Goal: Task Accomplishment & Management: Complete application form

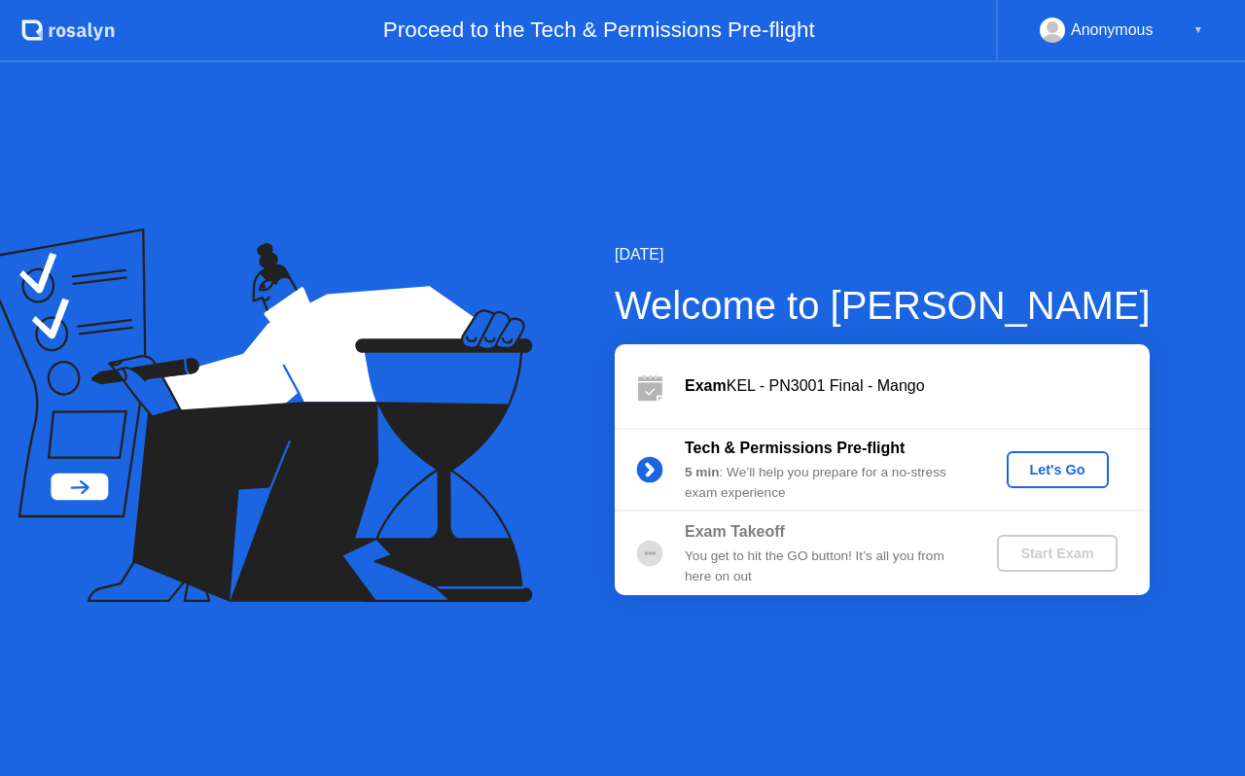
click at [1038, 471] on div "Let's Go" at bounding box center [1058, 470] width 87 height 16
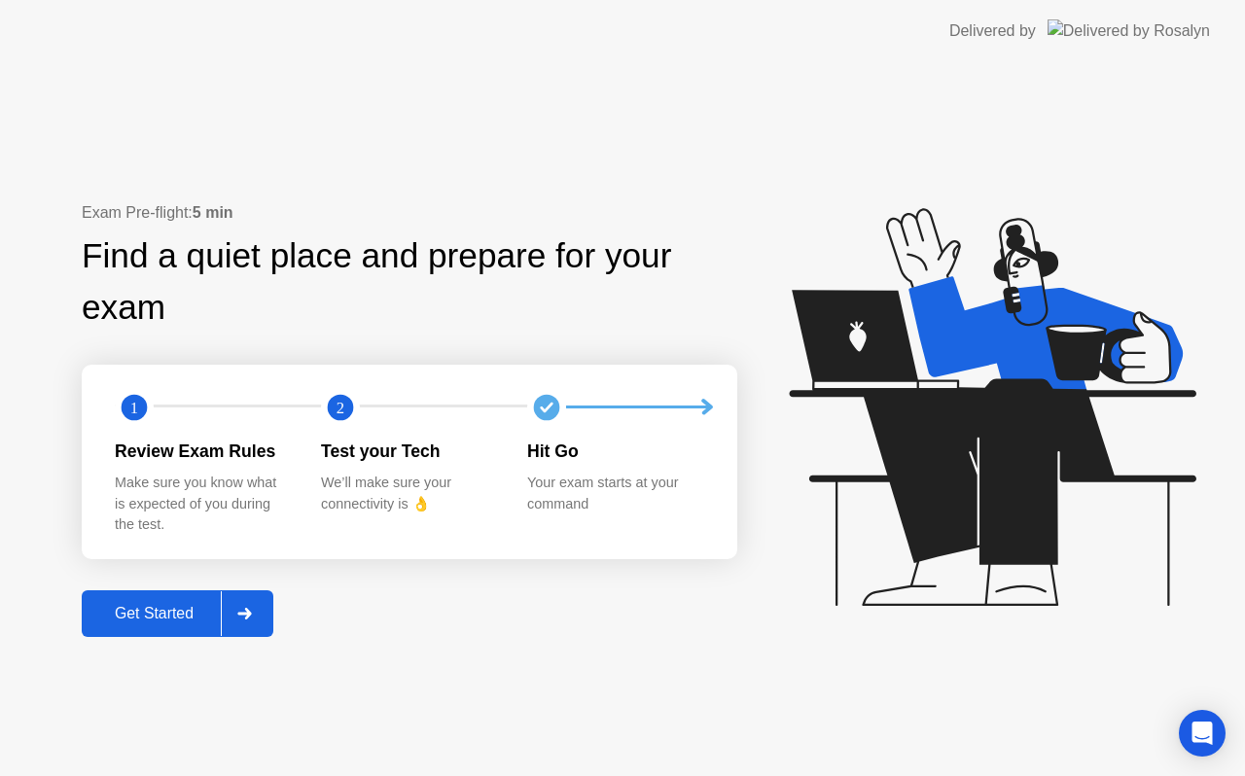
click at [116, 608] on div "Get Started" at bounding box center [154, 614] width 133 height 18
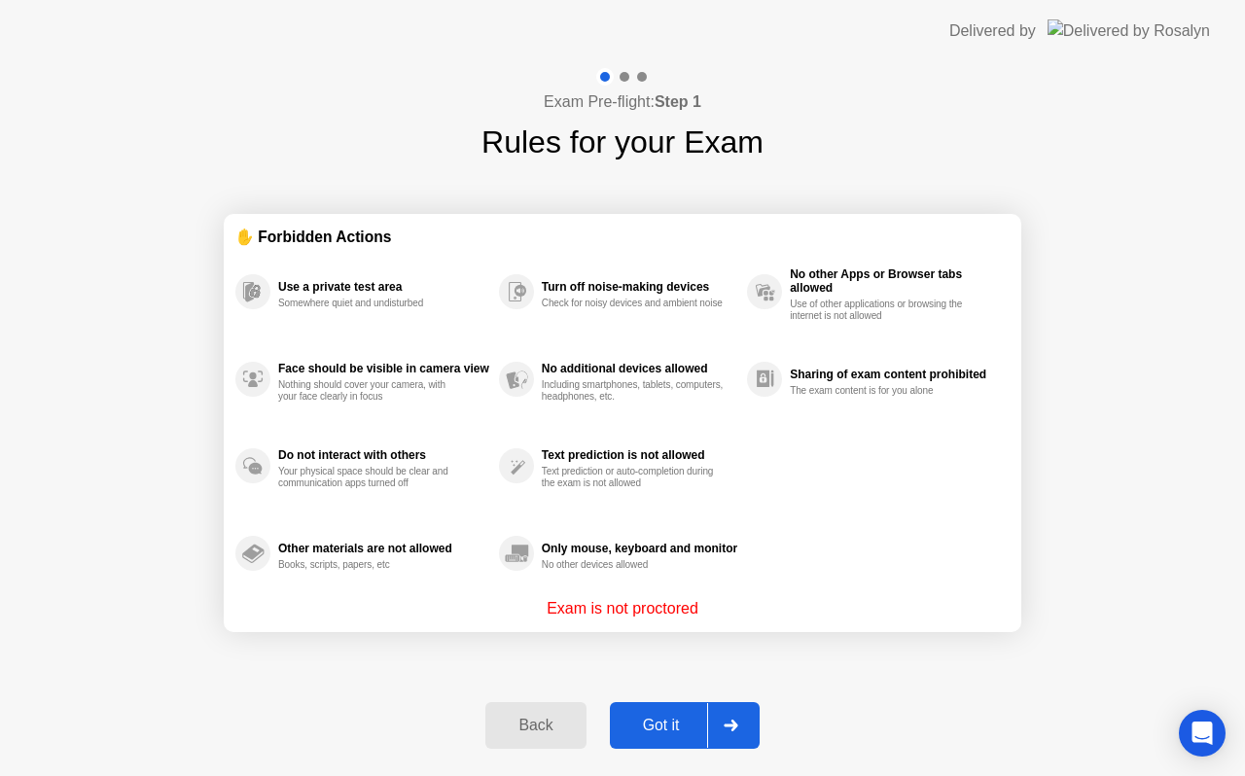
click at [652, 732] on div "Got it" at bounding box center [661, 726] width 91 height 18
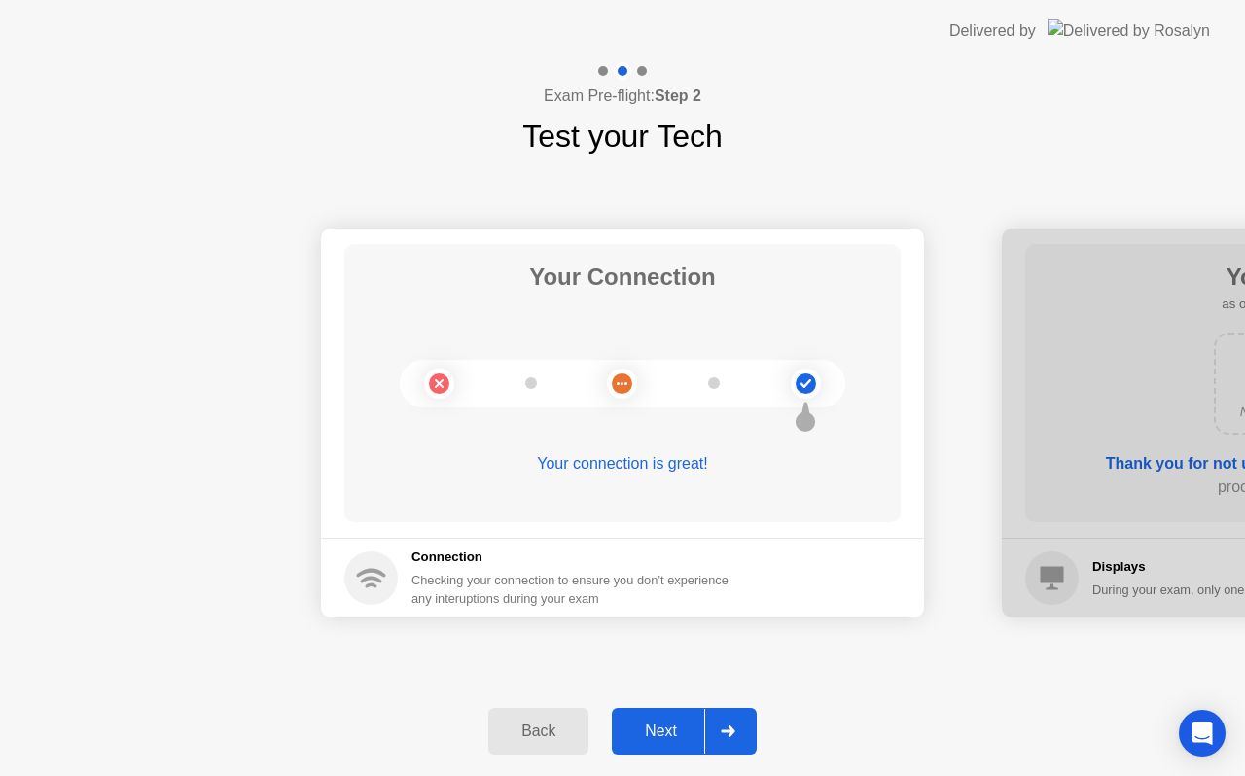
click at [652, 732] on div "Next" at bounding box center [661, 732] width 87 height 18
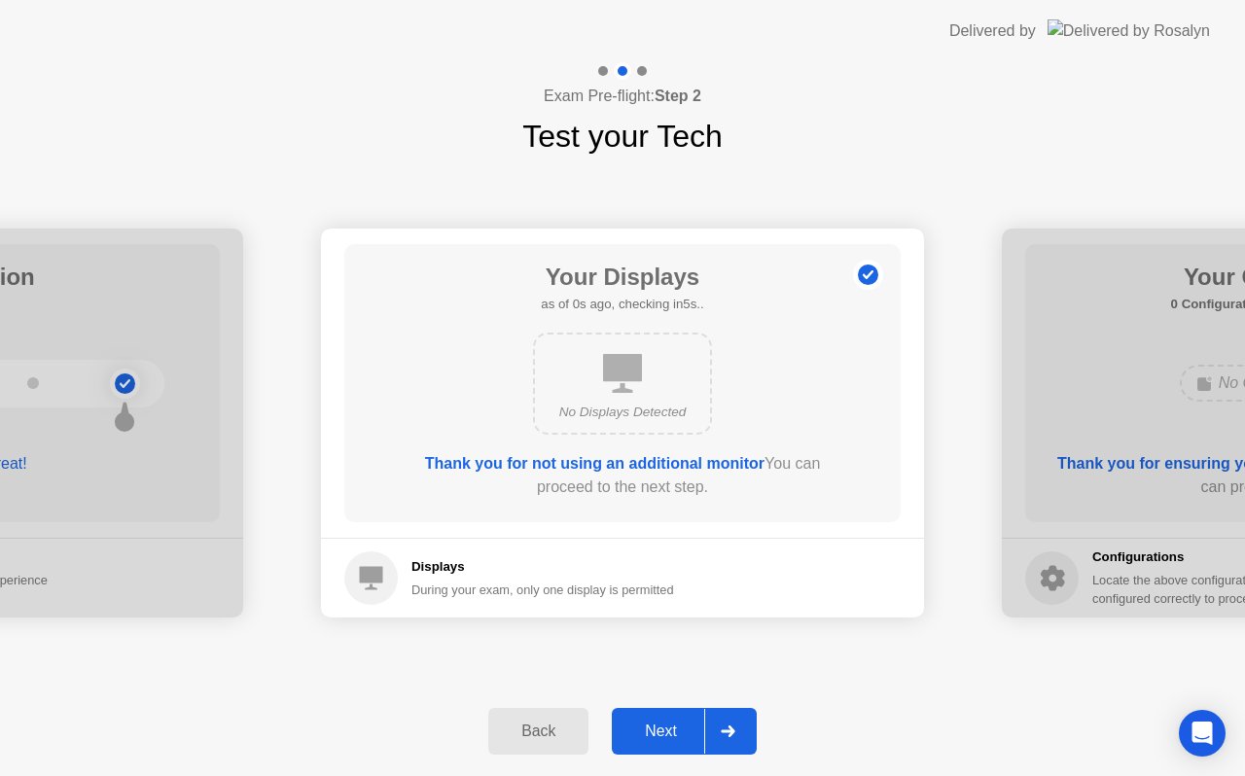
click at [652, 732] on div "Next" at bounding box center [661, 732] width 87 height 18
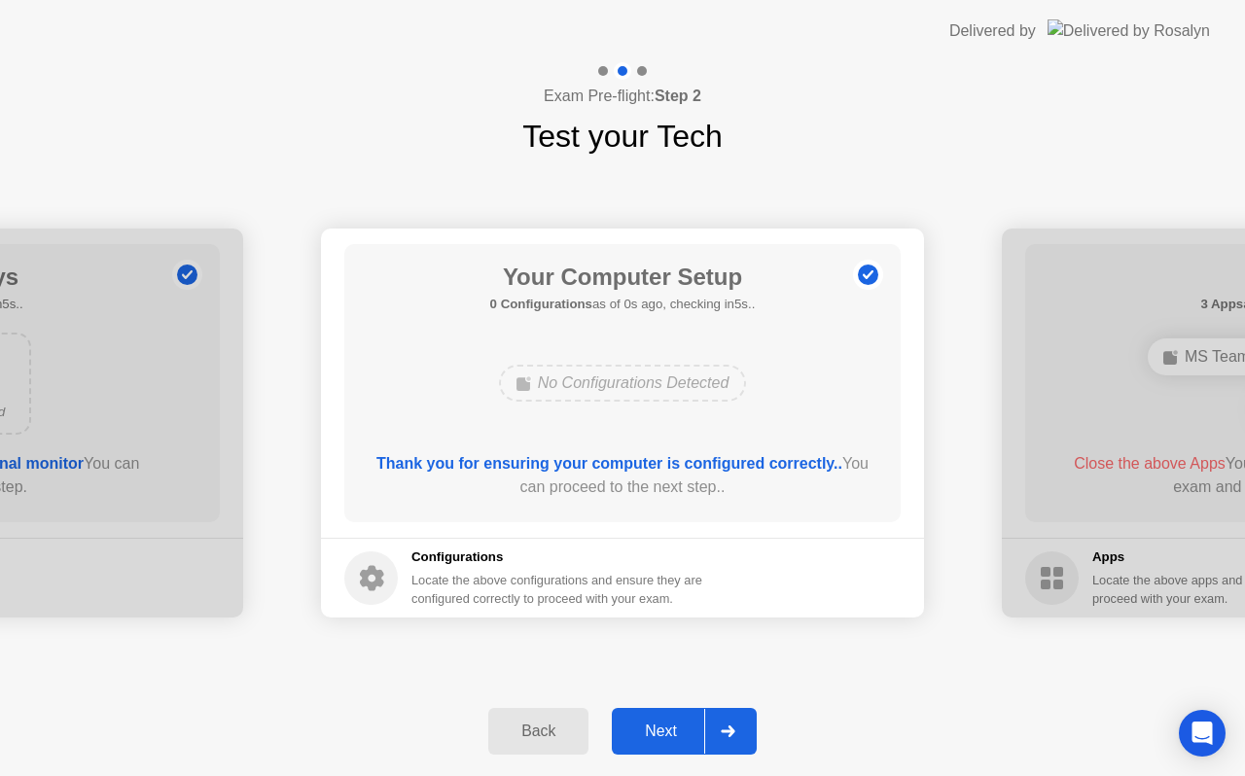
click at [652, 732] on div "Next" at bounding box center [661, 732] width 87 height 18
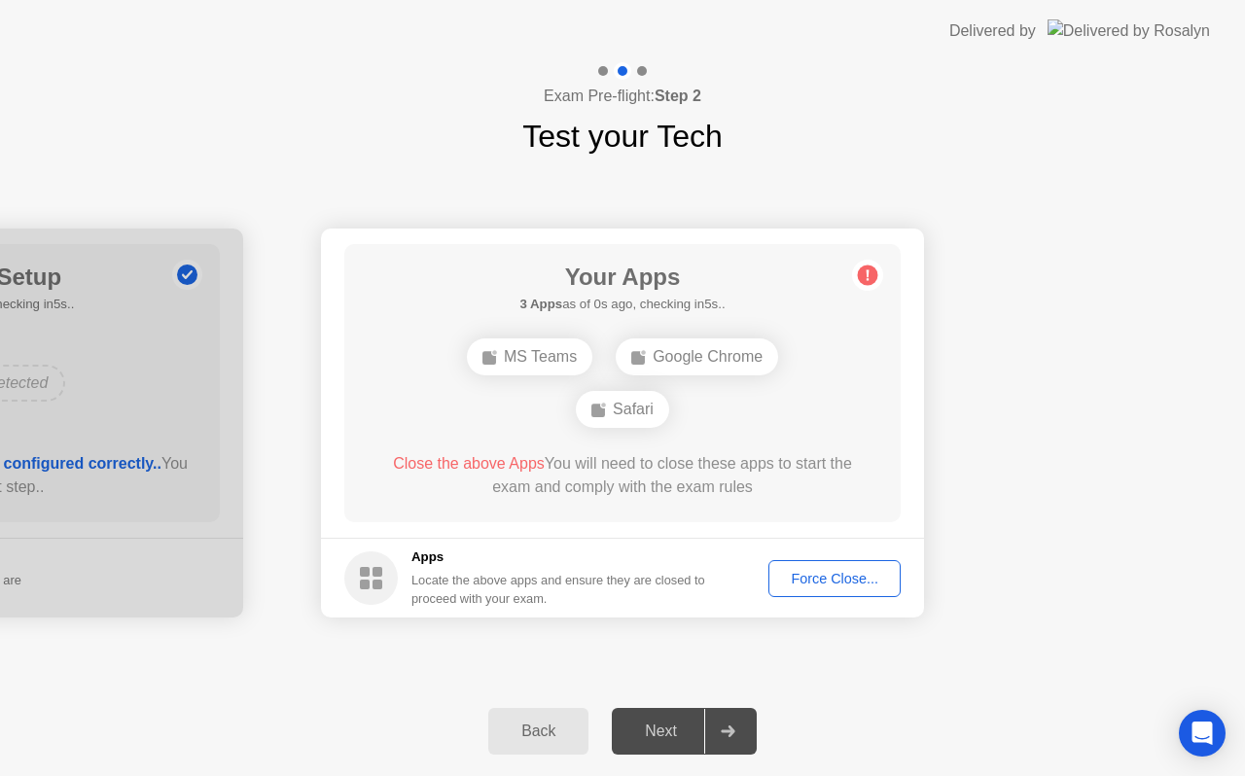
click at [652, 732] on div "Next" at bounding box center [661, 732] width 87 height 18
click at [812, 585] on div "Force Close..." at bounding box center [834, 579] width 119 height 16
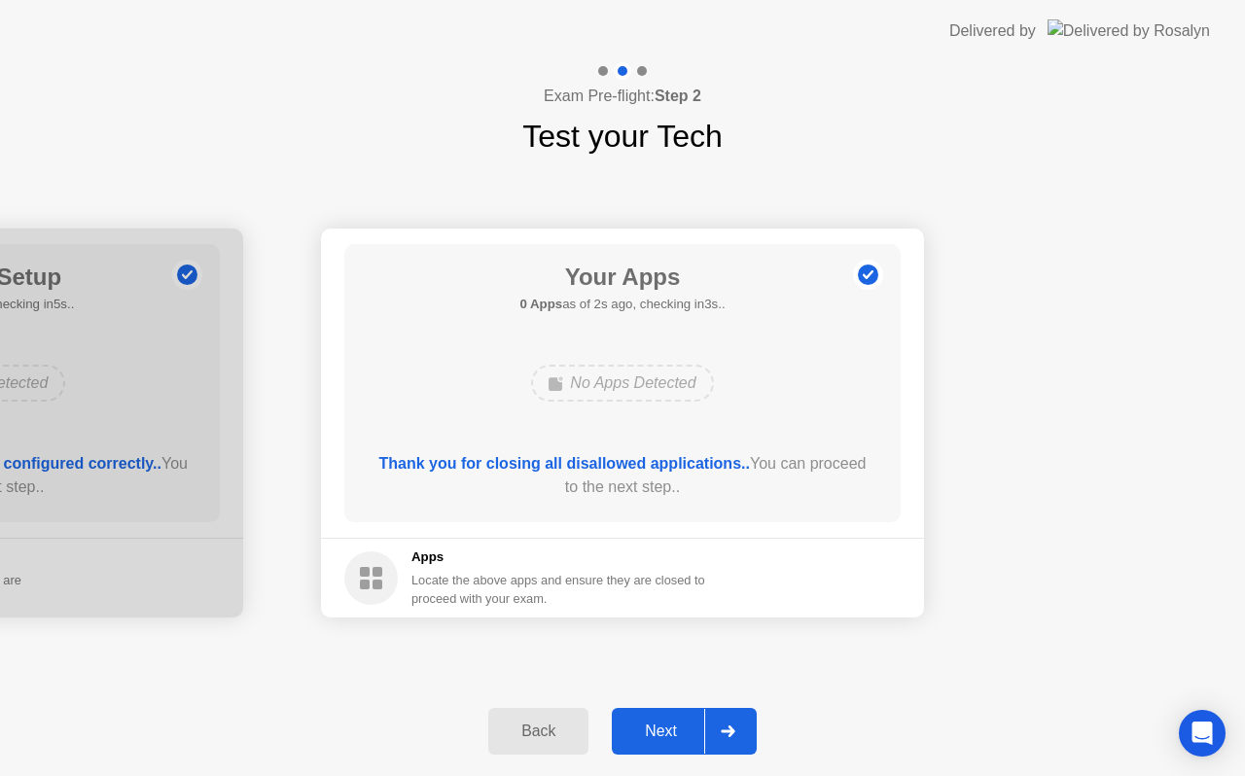
click at [668, 731] on div "Next" at bounding box center [661, 732] width 87 height 18
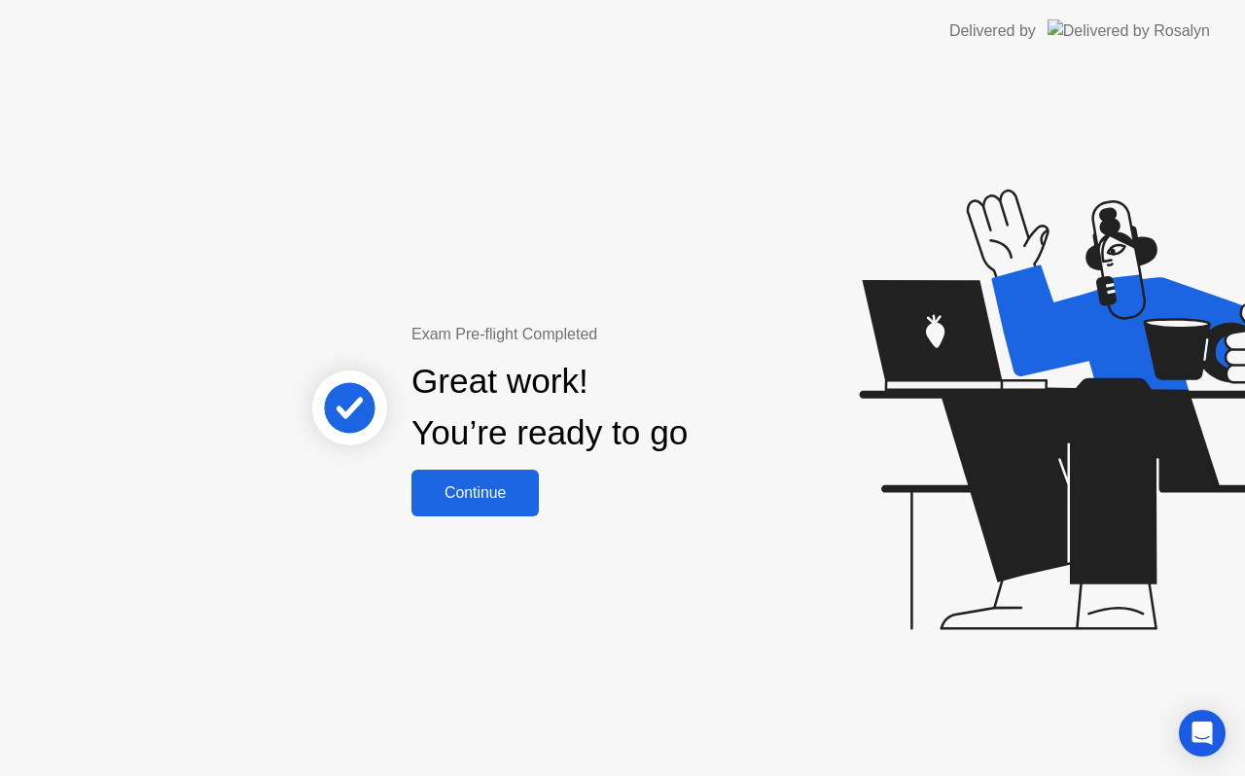
click at [497, 493] on div "Continue" at bounding box center [475, 493] width 116 height 18
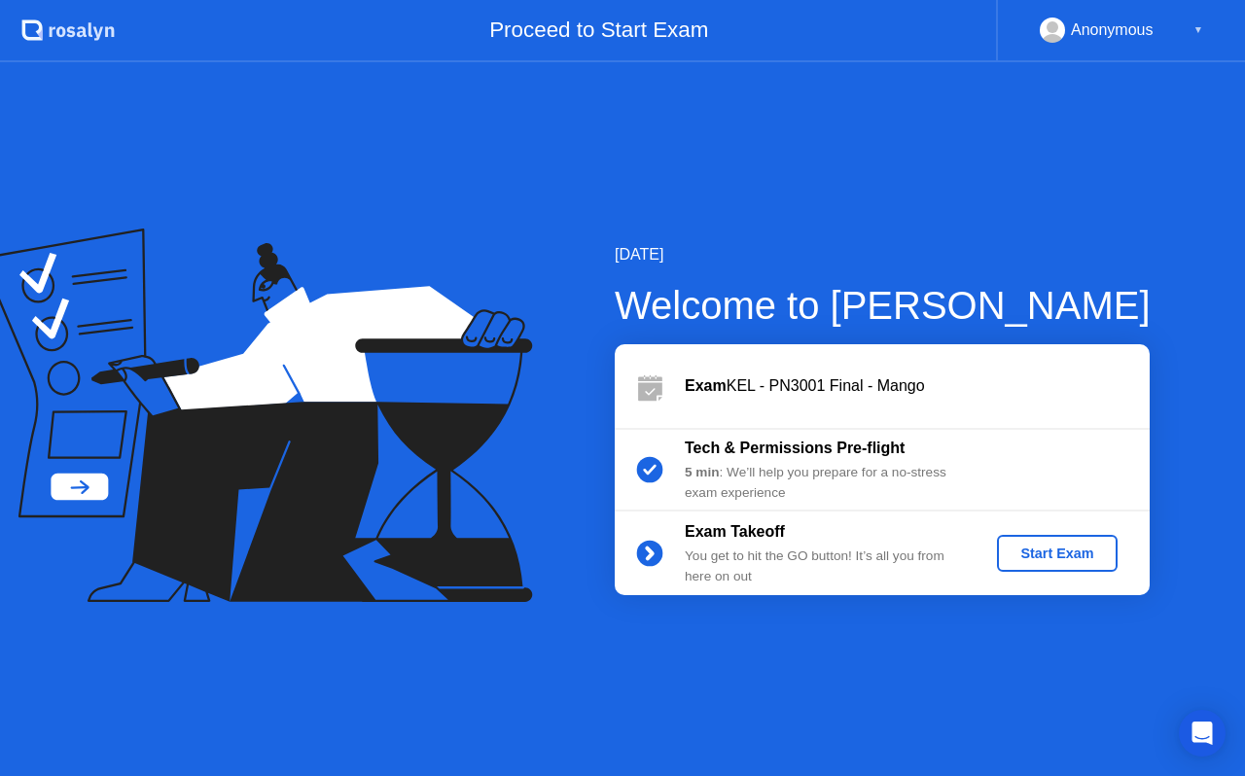
click at [1056, 548] on div "Start Exam" at bounding box center [1057, 554] width 104 height 16
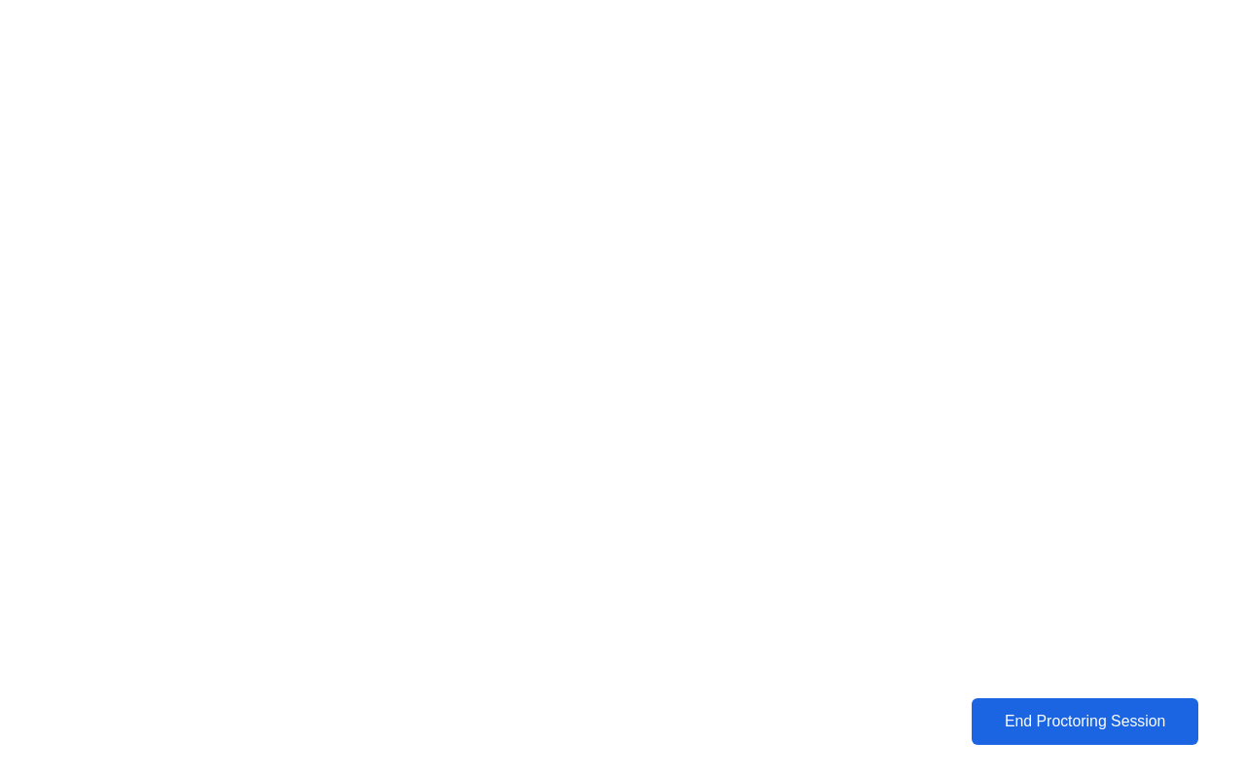
click at [996, 718] on div "End Proctoring Session" at bounding box center [1085, 722] width 219 height 18
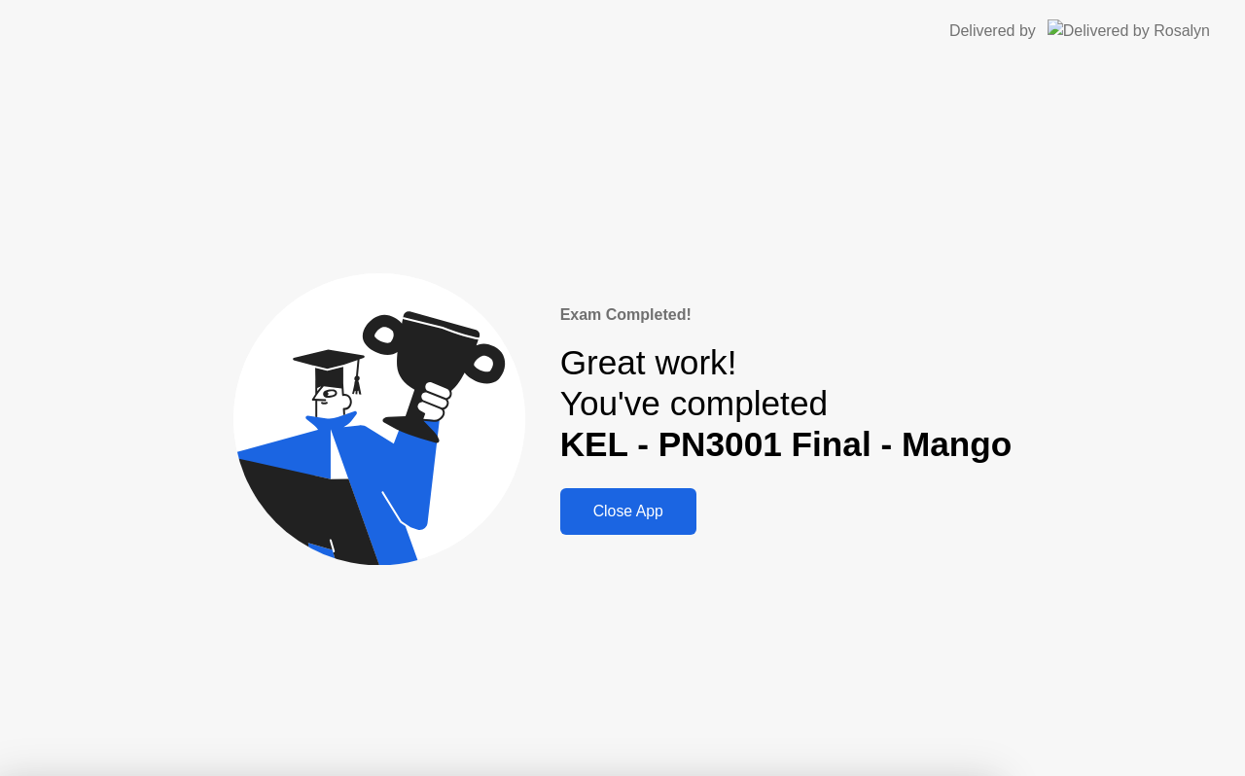
click at [621, 519] on div "Close App" at bounding box center [628, 512] width 125 height 18
